Goal: Information Seeking & Learning: Learn about a topic

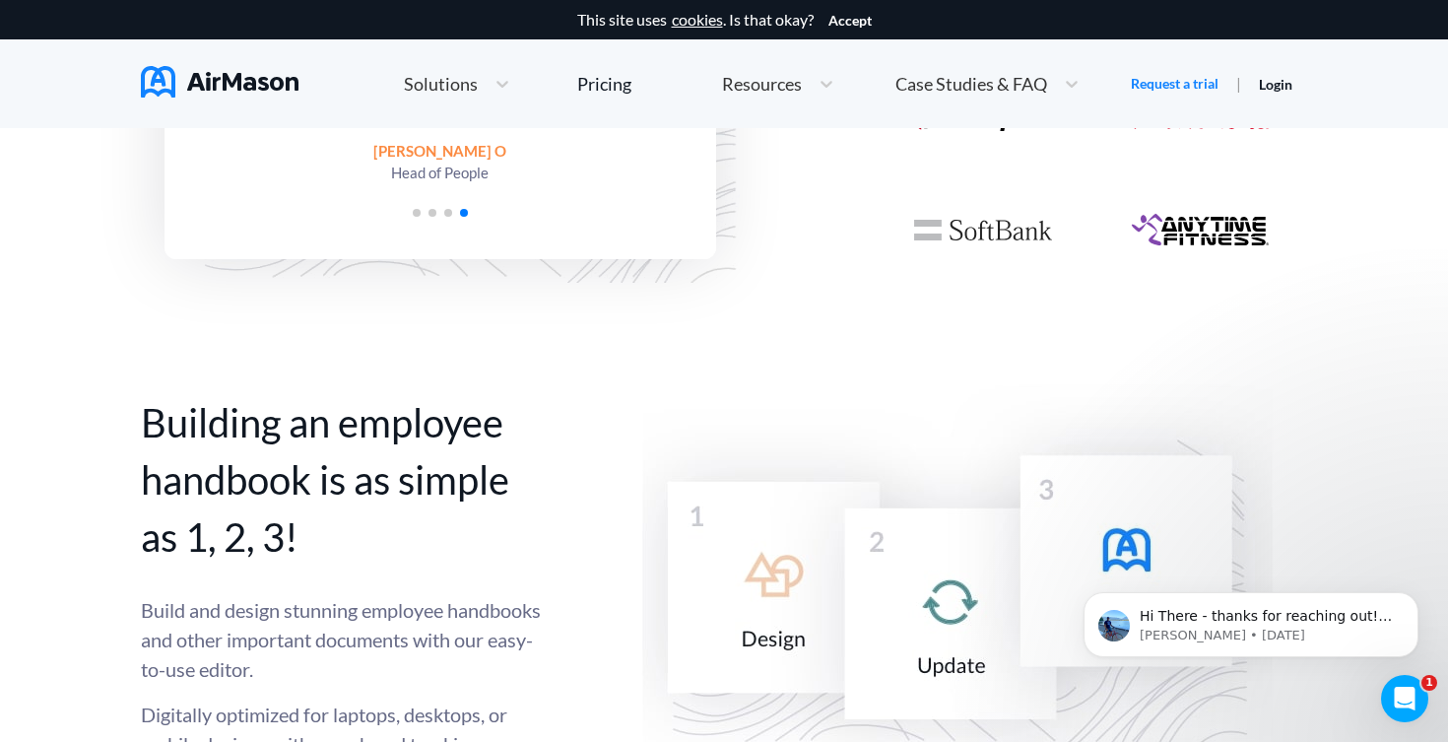
scroll to position [2173, 0]
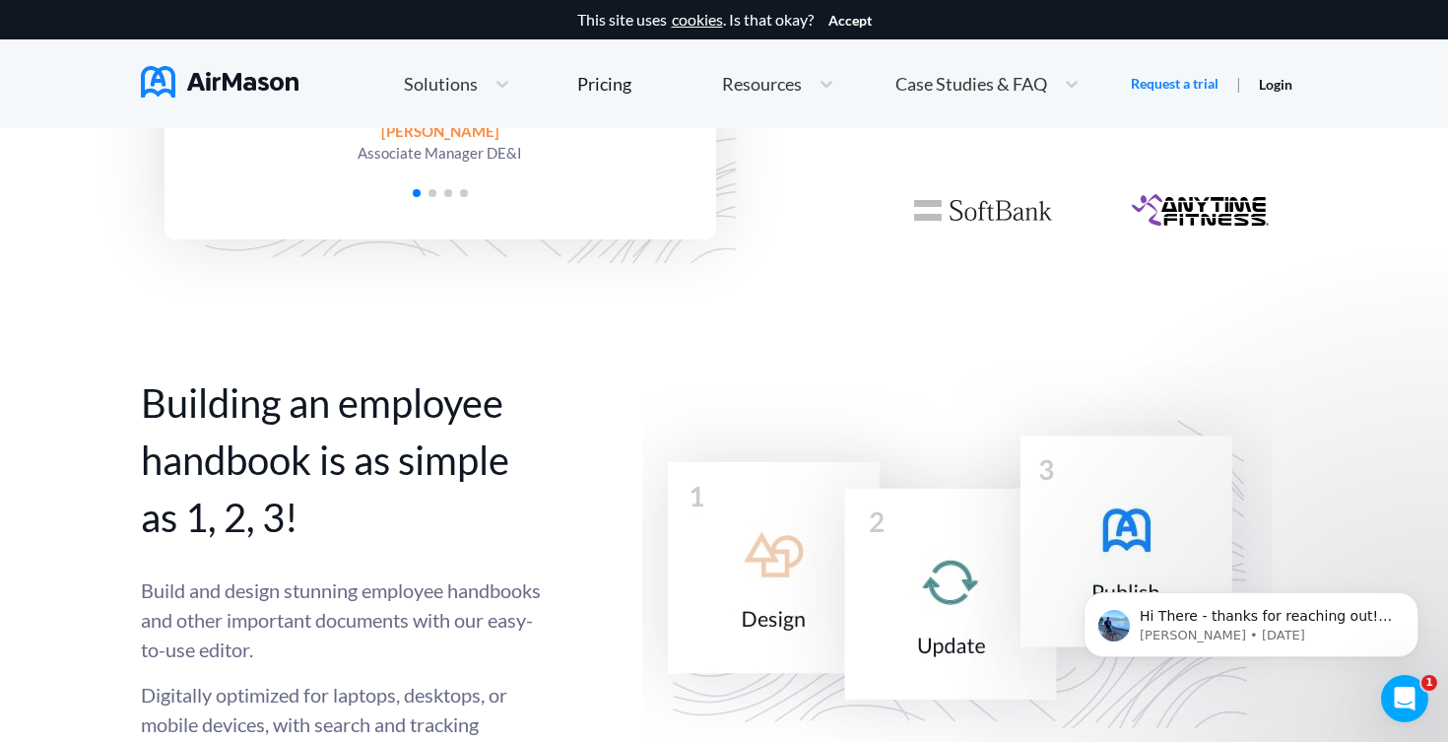
click at [972, 84] on span "Case Studies & FAQ" at bounding box center [972, 84] width 152 height 18
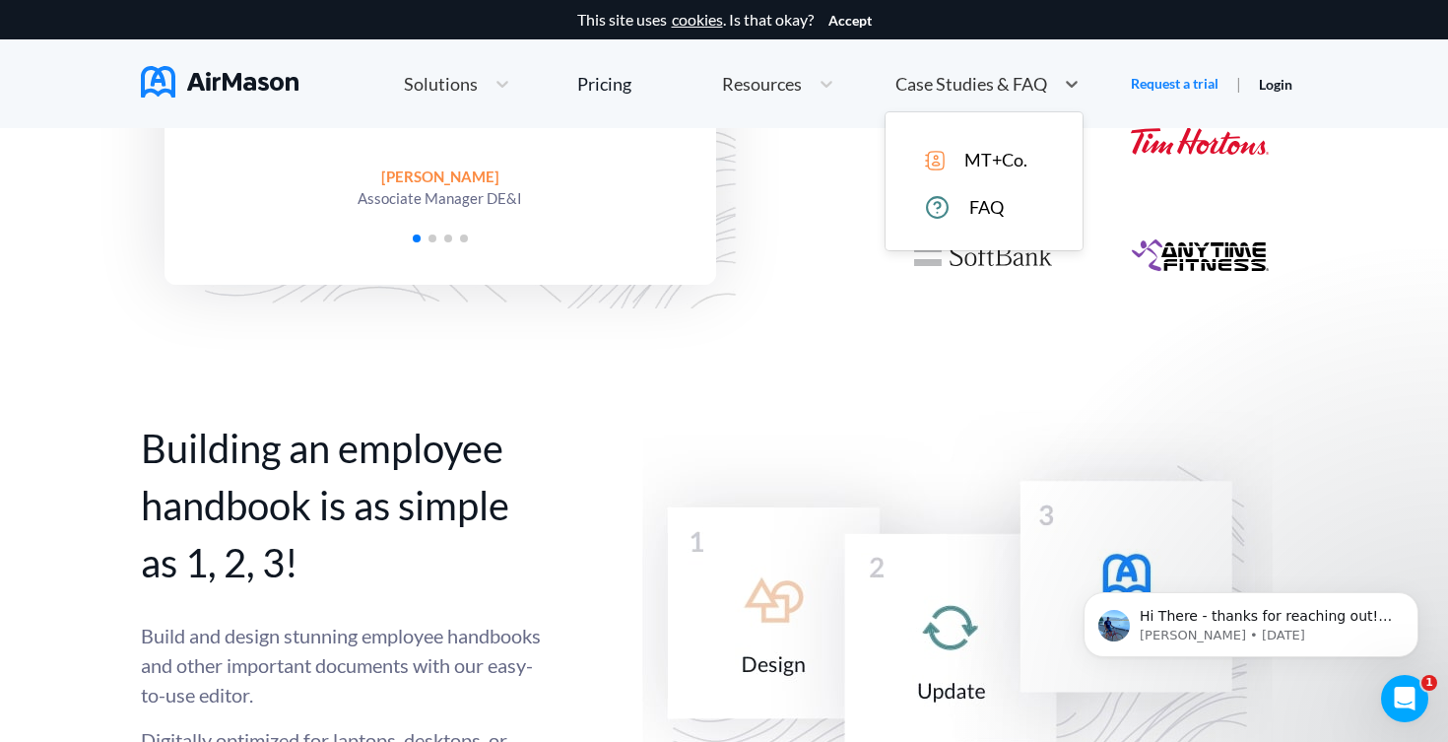
click at [769, 85] on span "Resources" at bounding box center [762, 84] width 80 height 18
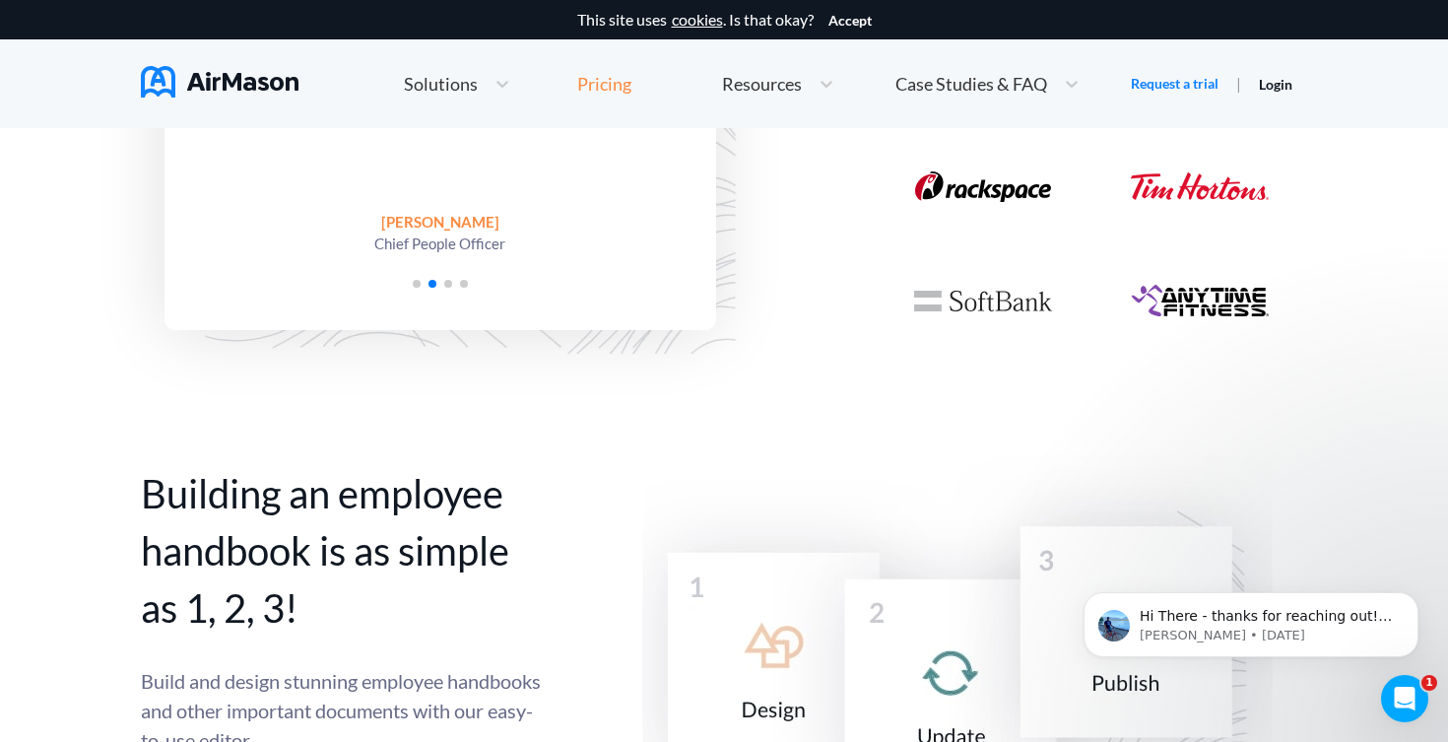
click at [589, 80] on div "Pricing" at bounding box center [604, 84] width 54 height 18
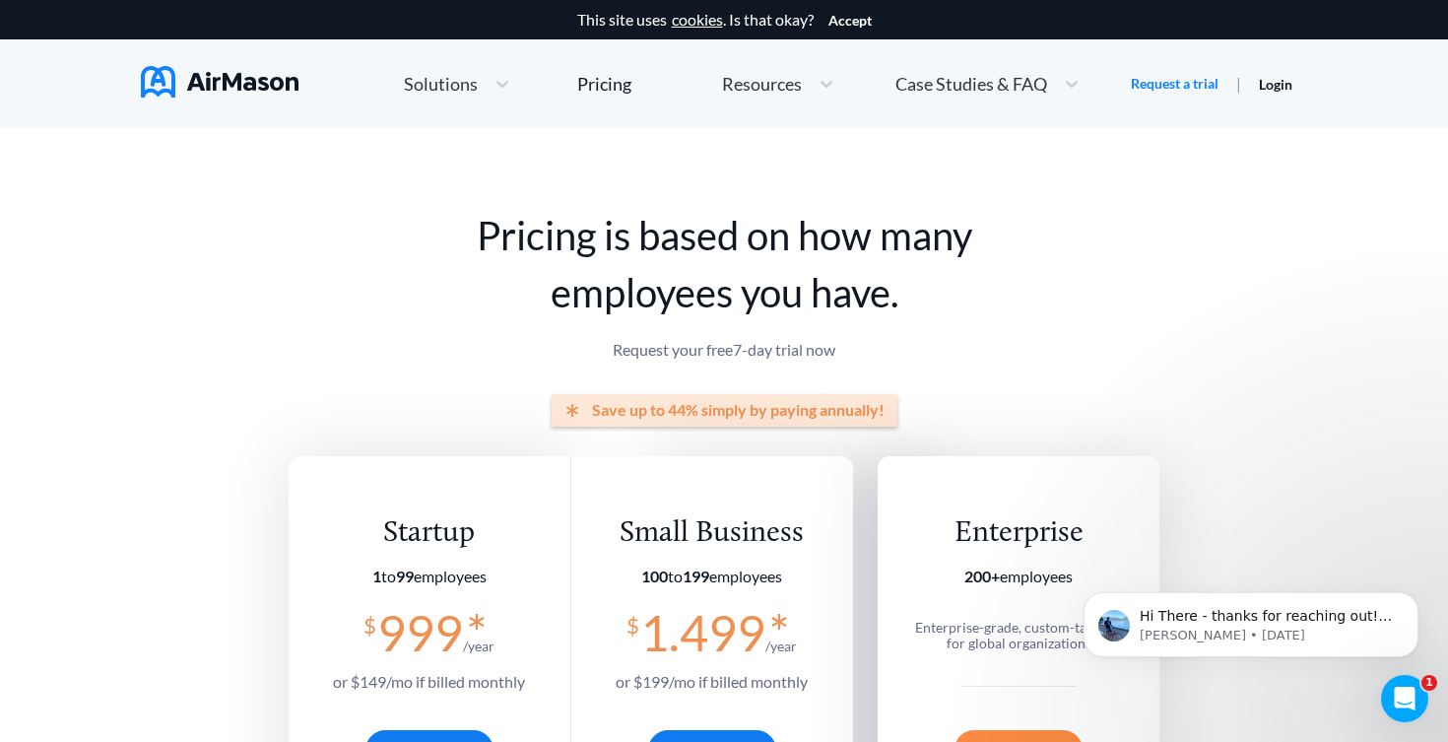
click at [467, 87] on span "Solutions" at bounding box center [441, 84] width 74 height 18
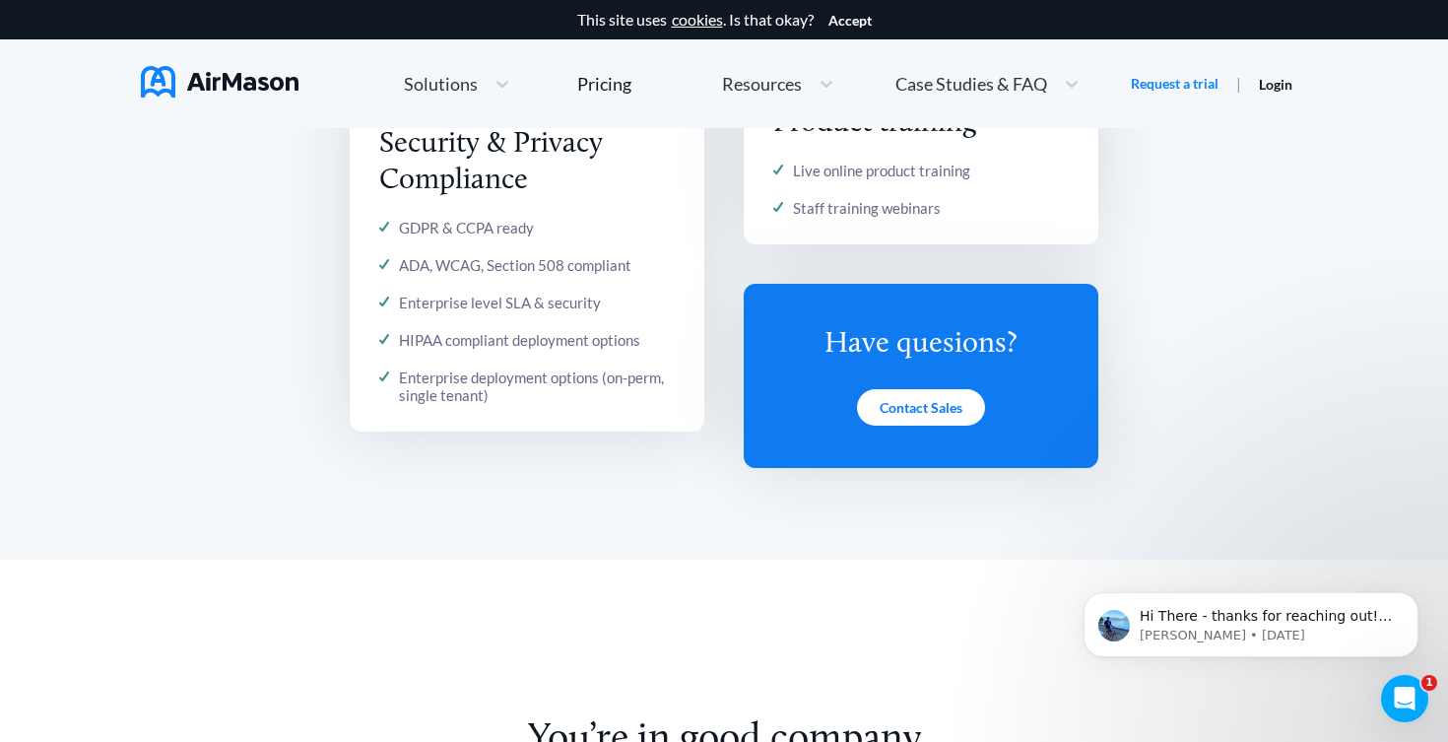
scroll to position [3364, 0]
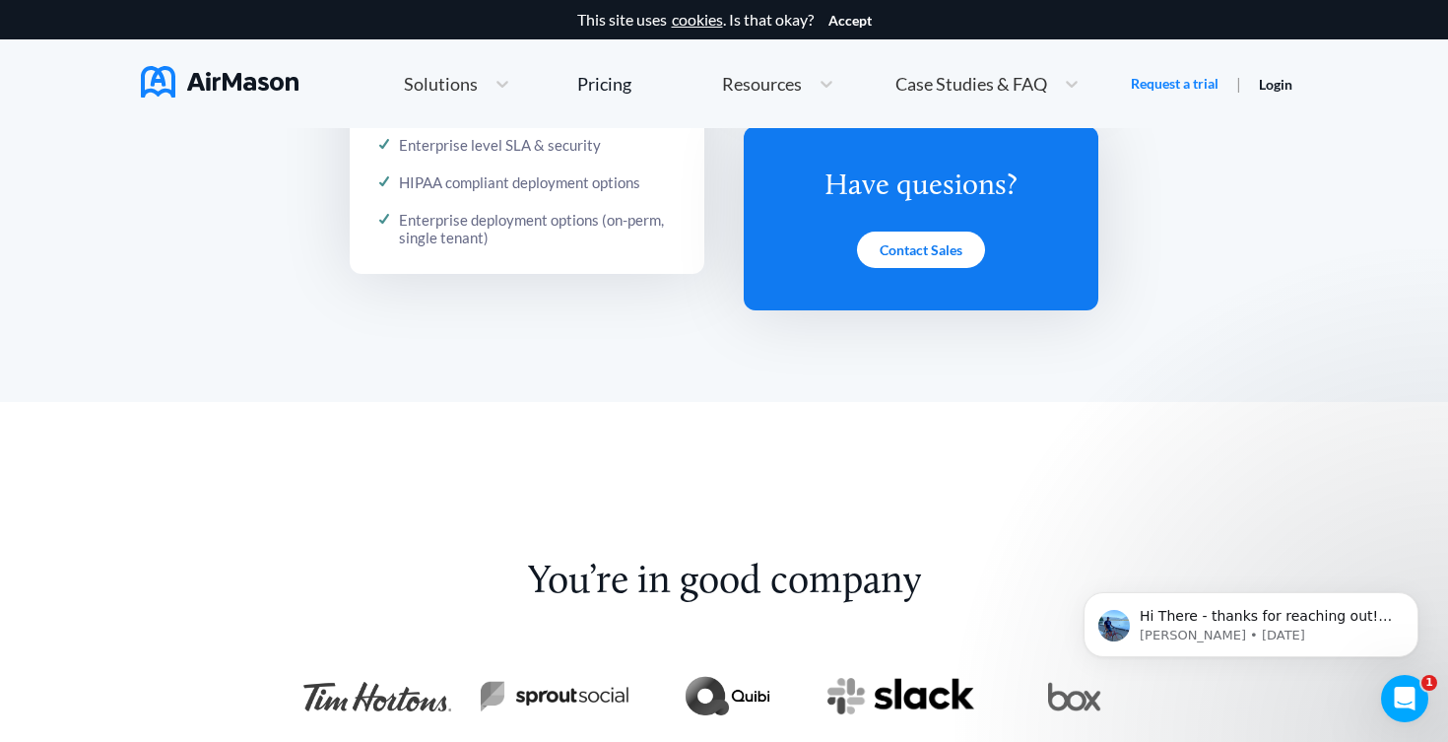
click at [1213, 660] on body "Hi There - thanks for reaching out! I can share more samples if you'd like. Are…" at bounding box center [1251, 620] width 378 height 122
click at [1225, 633] on p "[PERSON_NAME] • [DATE]" at bounding box center [1267, 636] width 254 height 18
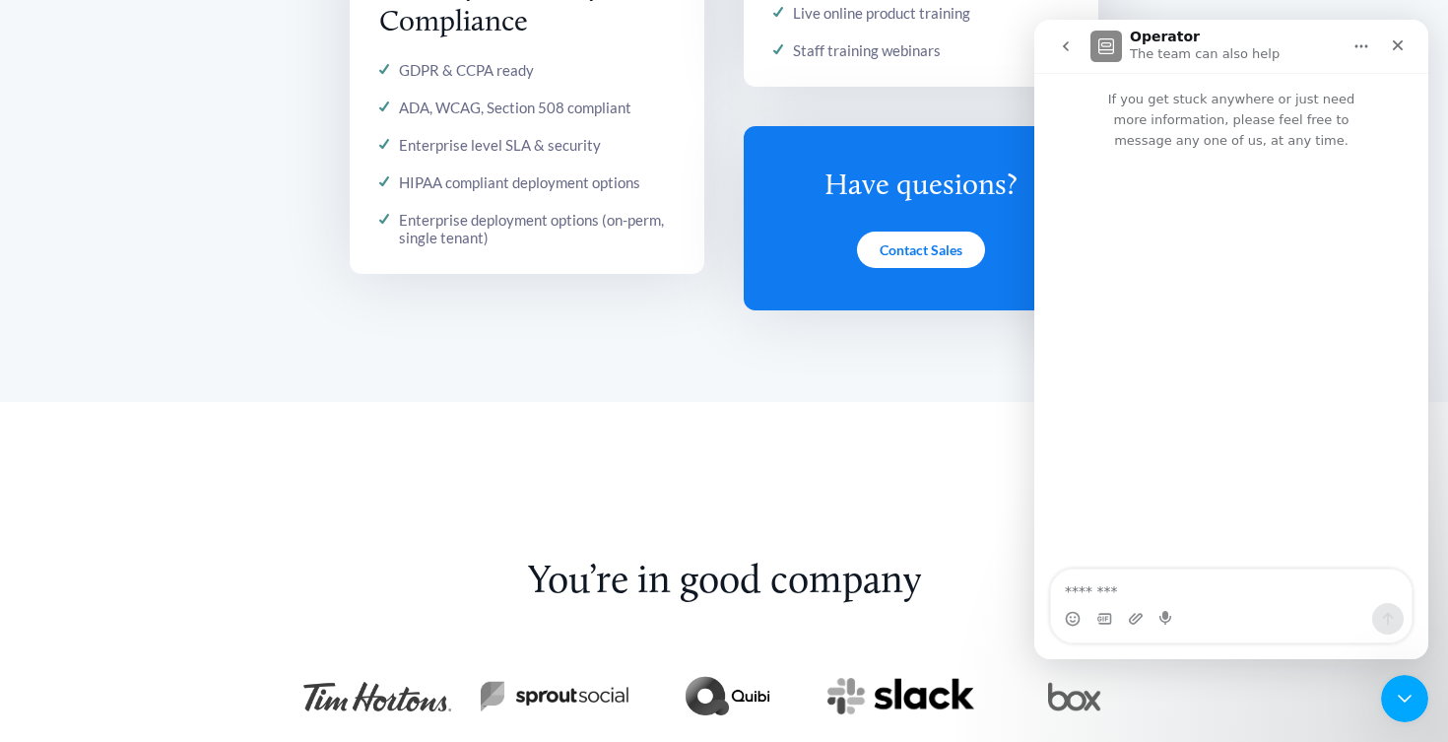
scroll to position [3, 0]
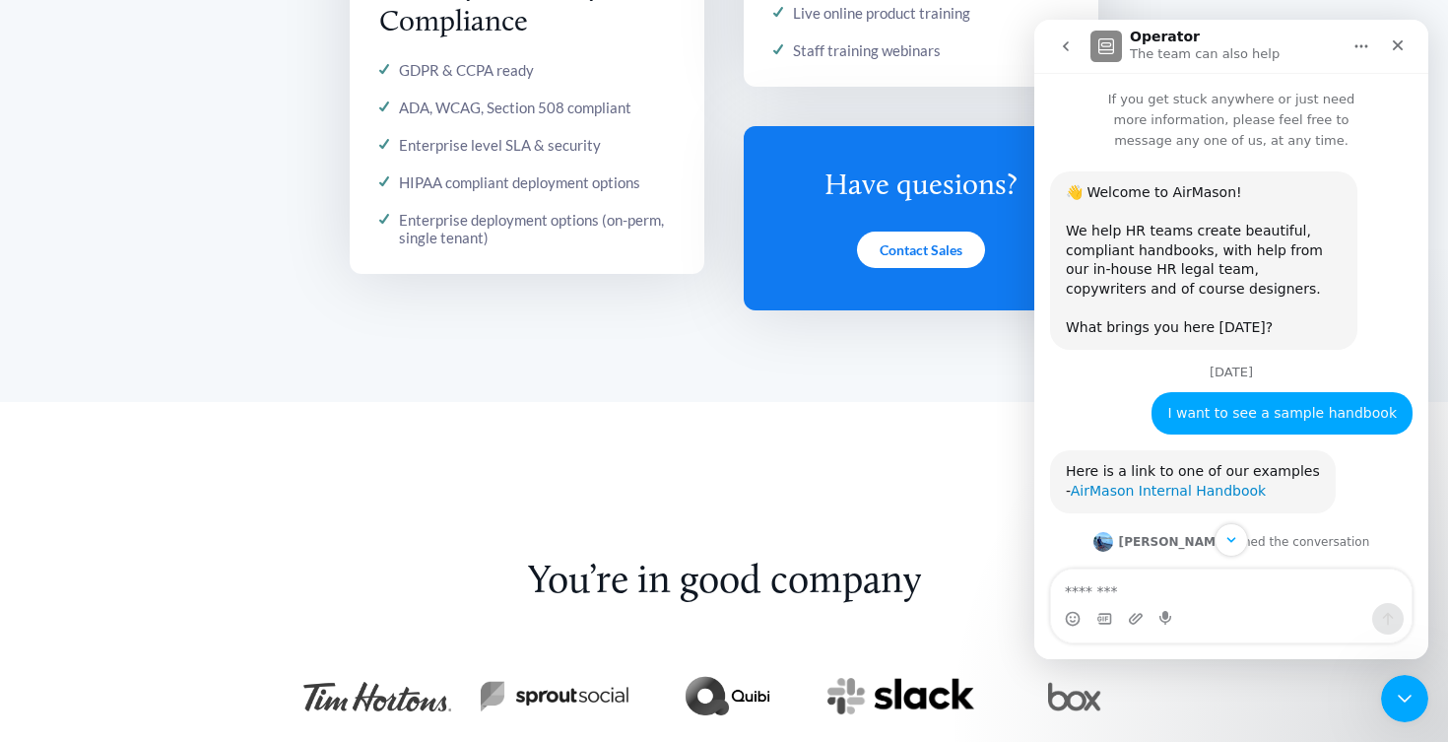
click at [1170, 483] on link "AirMason Internal Handbook" at bounding box center [1168, 491] width 195 height 16
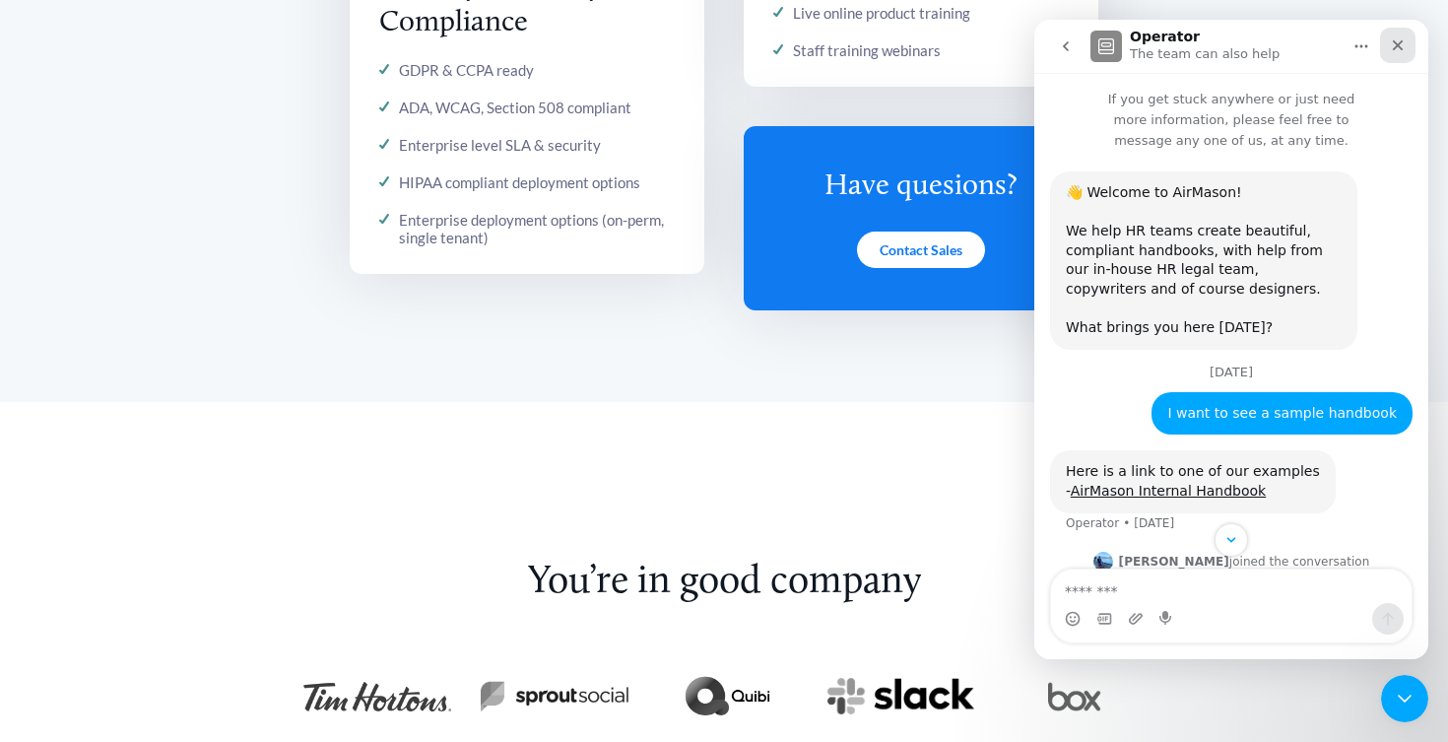
click at [1407, 47] on div "Close" at bounding box center [1397, 45] width 35 height 35
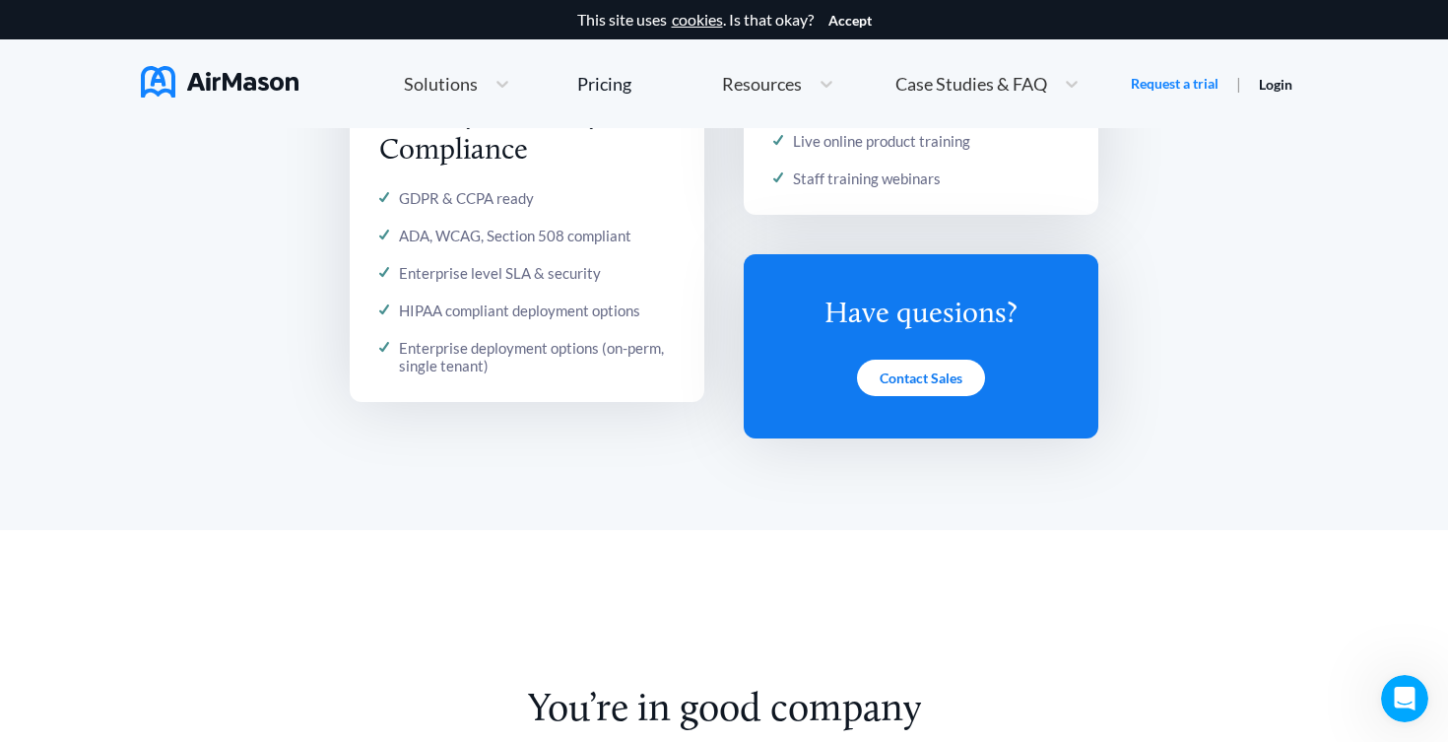
scroll to position [0, 0]
